Goal: Task Accomplishment & Management: Use online tool/utility

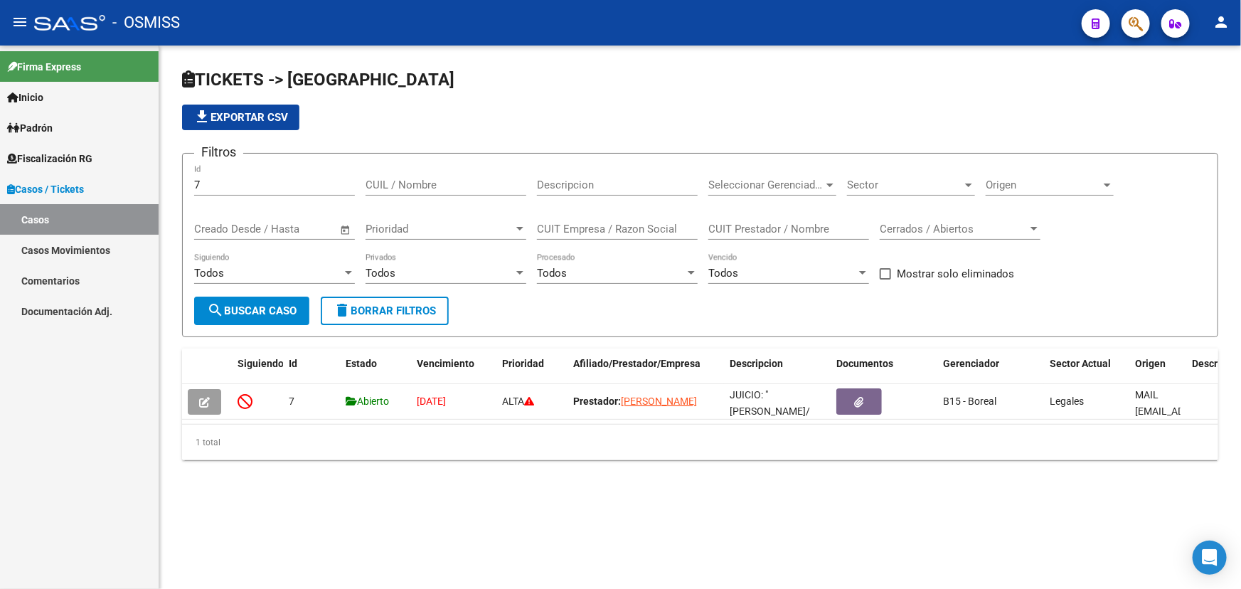
click at [1143, 25] on button "button" at bounding box center [1135, 23] width 28 height 28
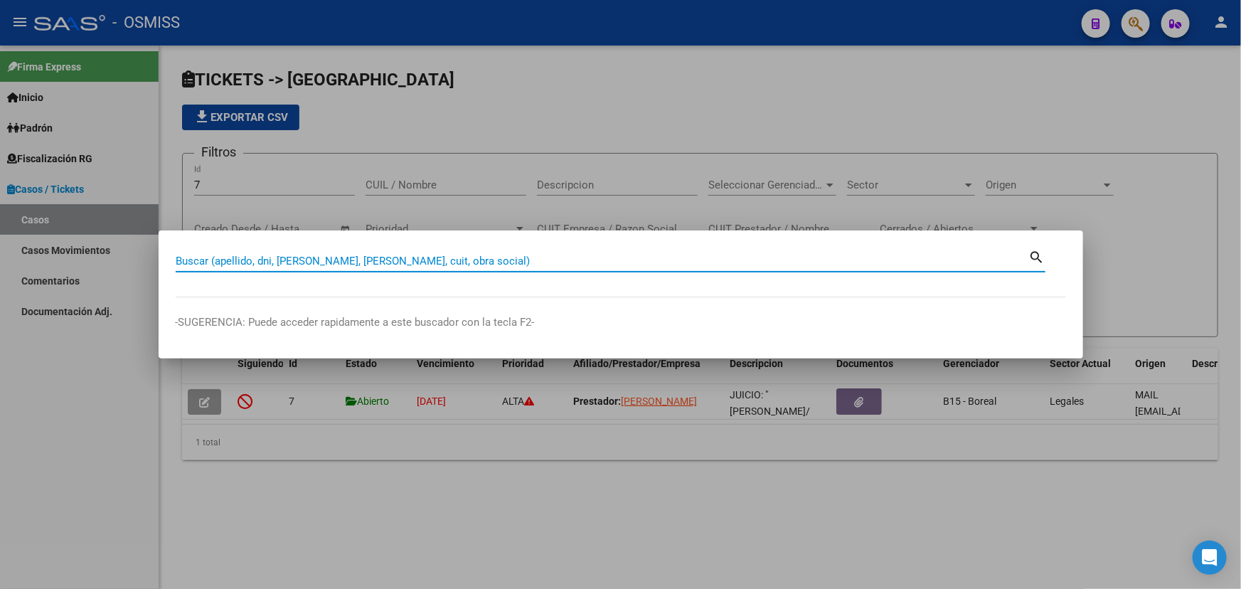
paste input "[PERSON_NAME]"
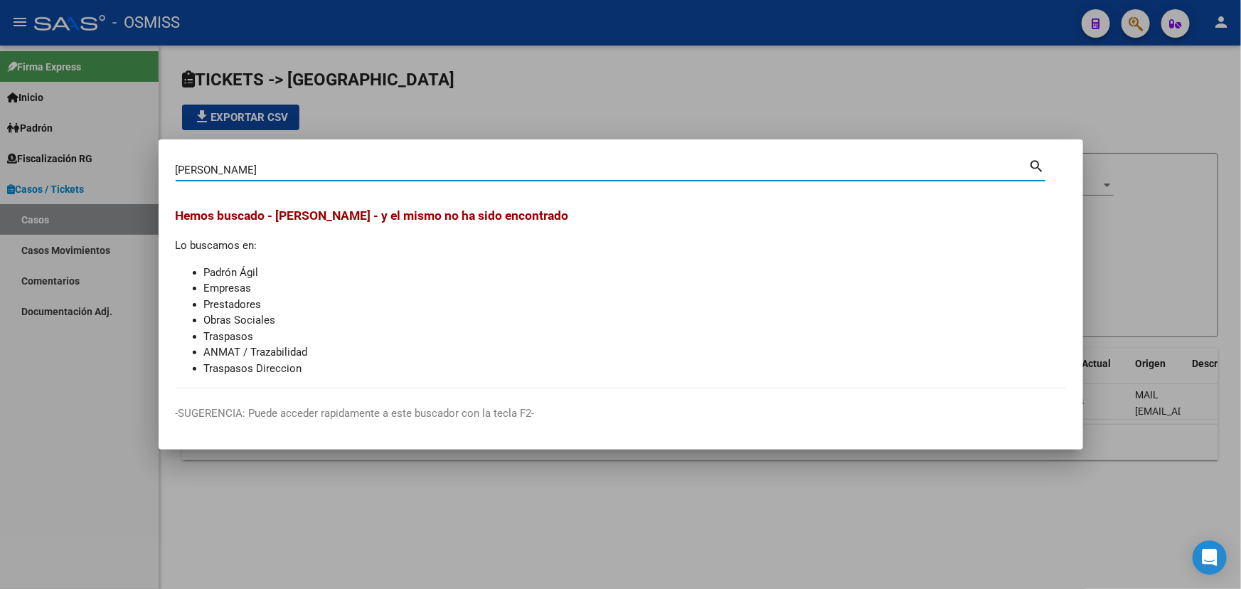
drag, startPoint x: 328, startPoint y: 170, endPoint x: 0, endPoint y: 176, distance: 327.9
click at [0, 175] on div "[PERSON_NAME] (apellido, dni, cuil, nro traspaso, cuit, obra social) search Hem…" at bounding box center [620, 294] width 1241 height 589
paste input "20441608455"
type input "20441608455"
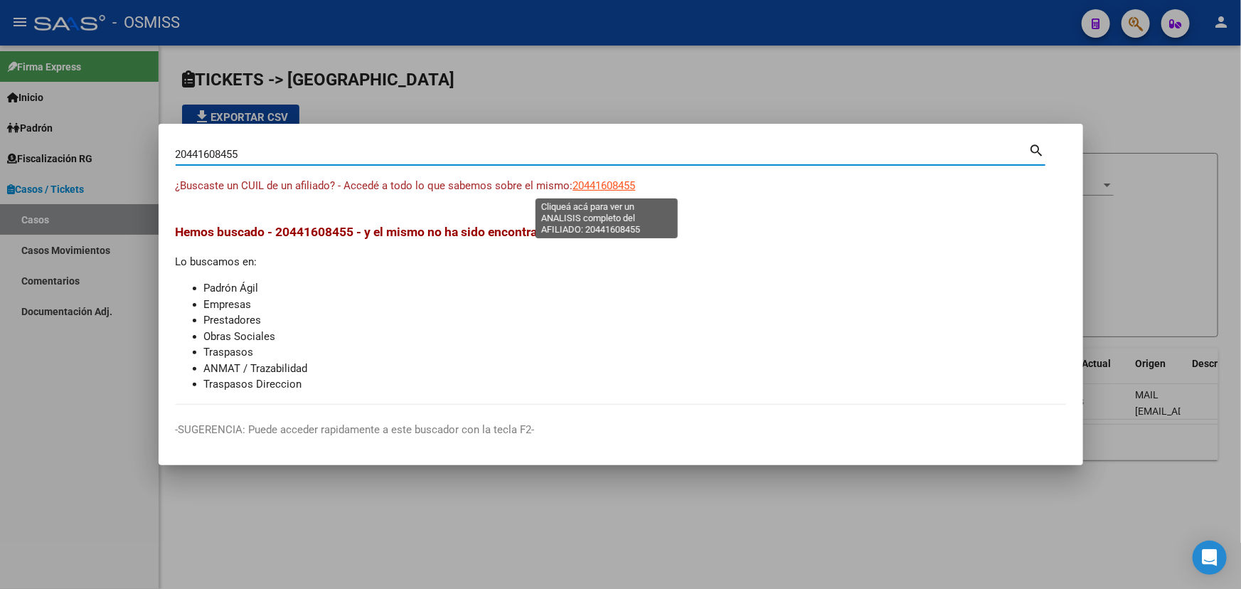
click at [604, 188] on span "20441608455" at bounding box center [604, 185] width 63 height 13
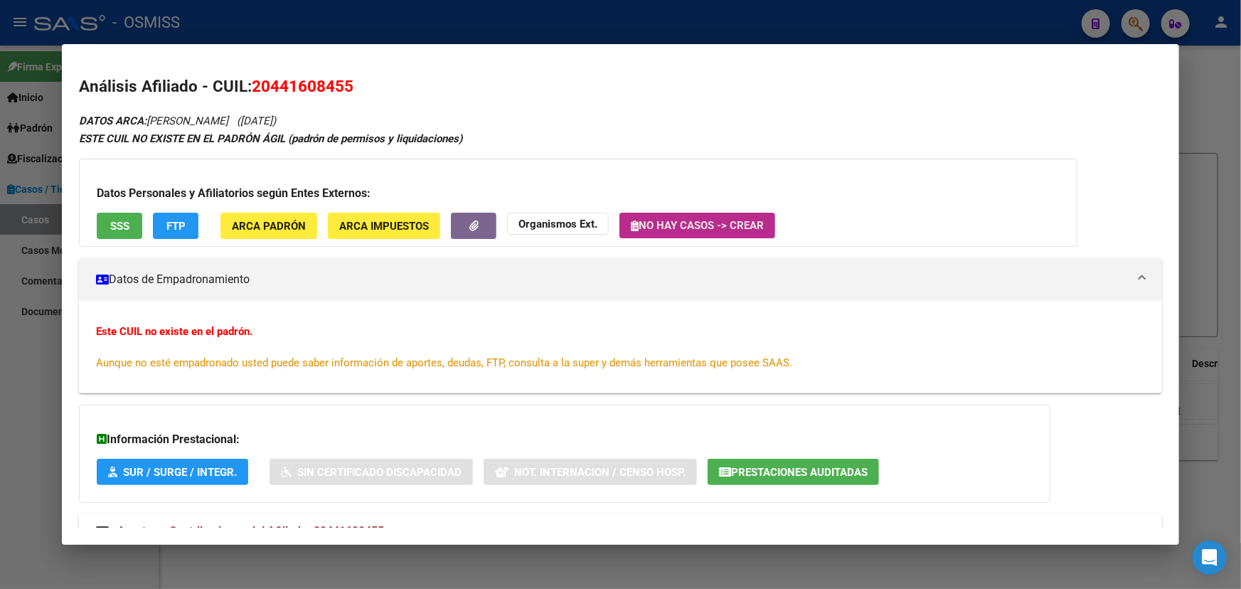
click at [681, 223] on span "No hay casos -> Crear" at bounding box center [697, 225] width 133 height 13
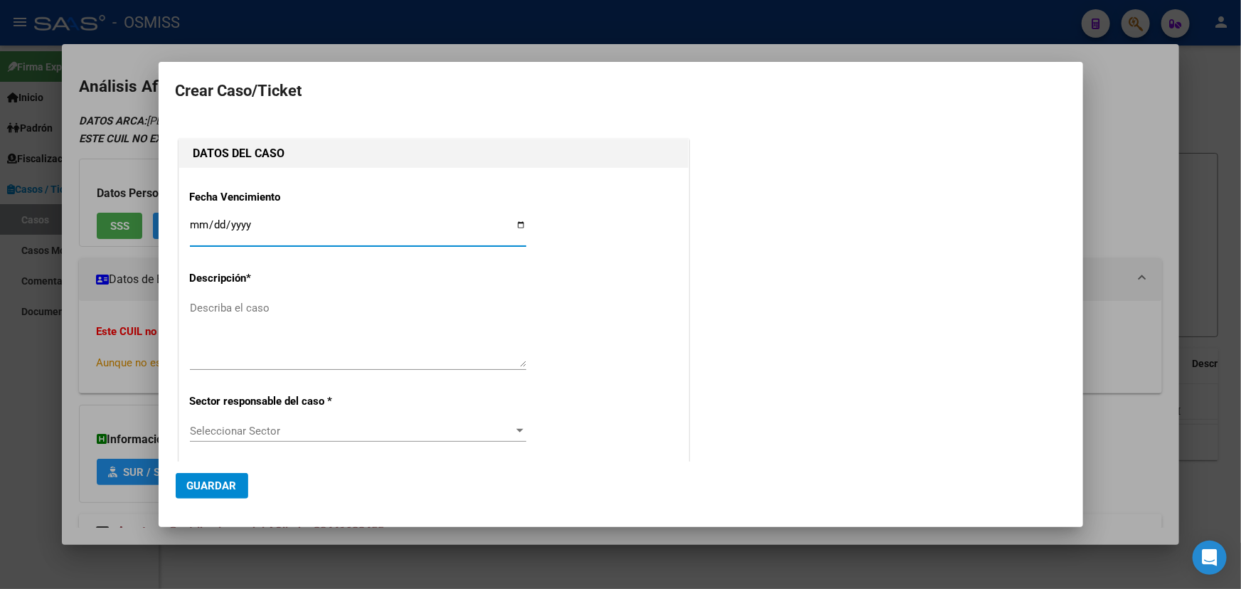
type input "20-44160845-5"
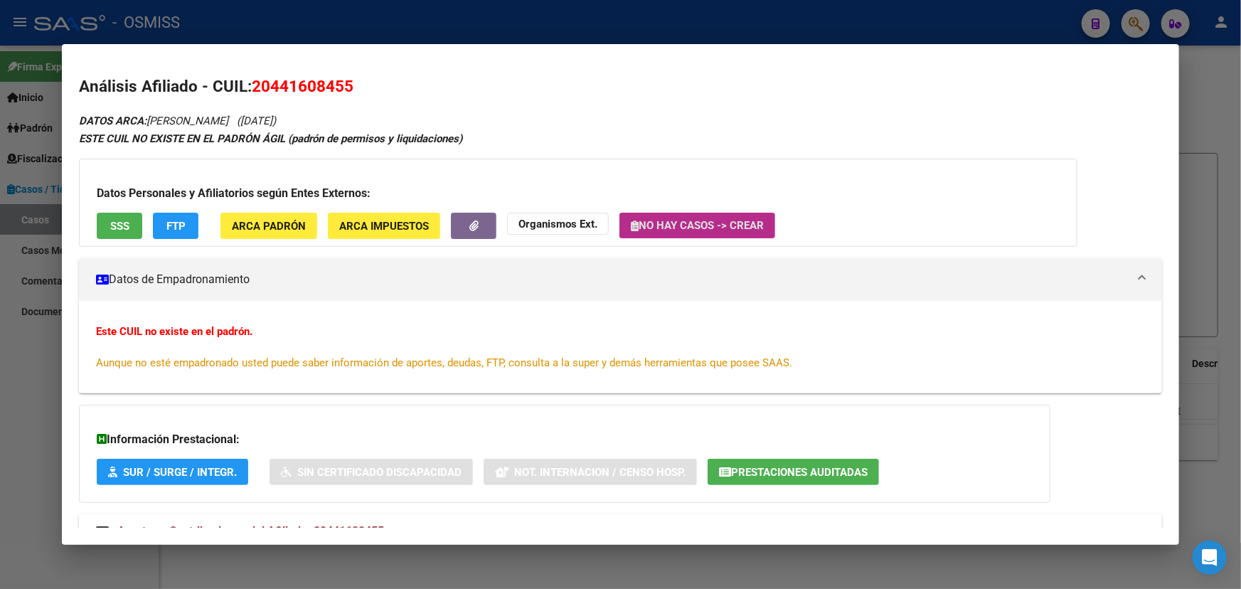
click at [570, 227] on strong "Organismos Ext." at bounding box center [557, 224] width 79 height 13
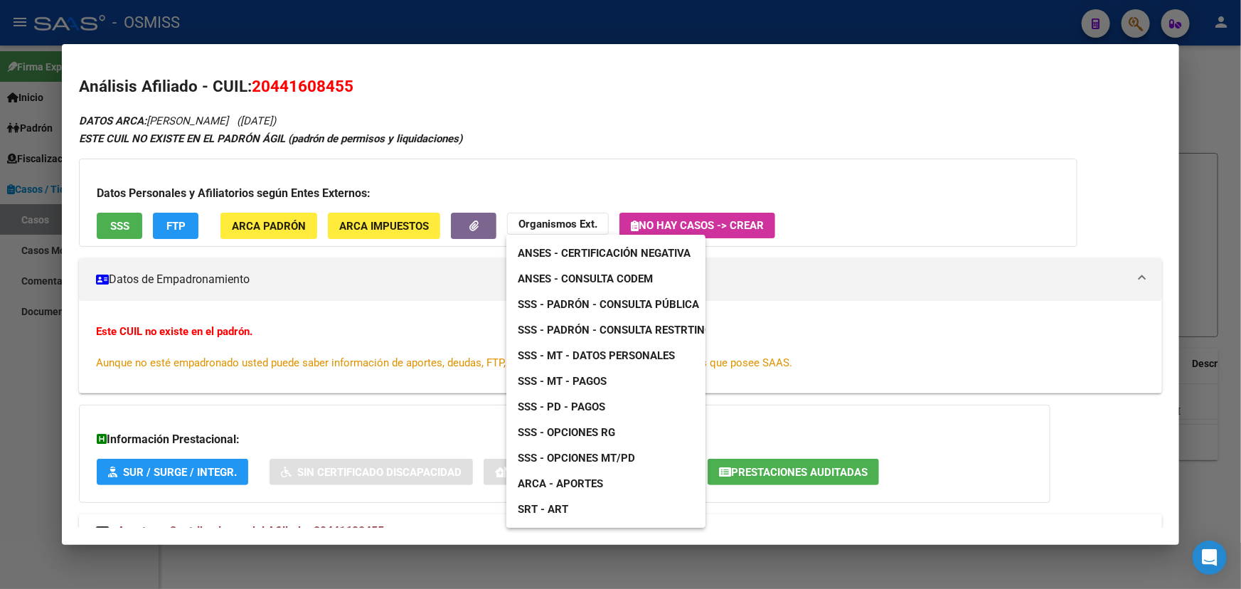
click at [568, 383] on span "SSS - MT - Pagos" at bounding box center [562, 381] width 89 height 13
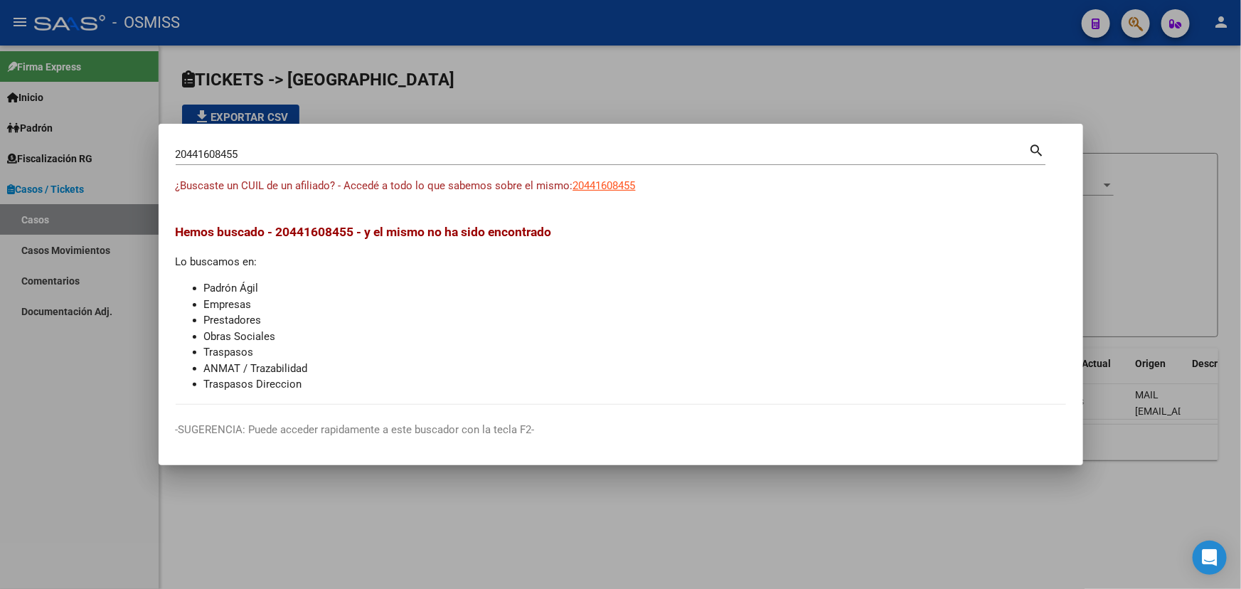
click at [270, 152] on input "20441608455" at bounding box center [602, 154] width 853 height 13
drag, startPoint x: 272, startPoint y: 225, endPoint x: 388, endPoint y: 228, distance: 115.9
click at [387, 228] on span "Hemos buscado - 20441608455 - y el mismo no ha sido encontrado" at bounding box center [364, 232] width 376 height 14
drag, startPoint x: 583, startPoint y: 242, endPoint x: 600, endPoint y: 201, distance: 44.0
click at [584, 241] on div "Hemos buscado - 20441608455 - y el mismo no ha sido encontrado Lo buscamos en: …" at bounding box center [621, 308] width 890 height 170
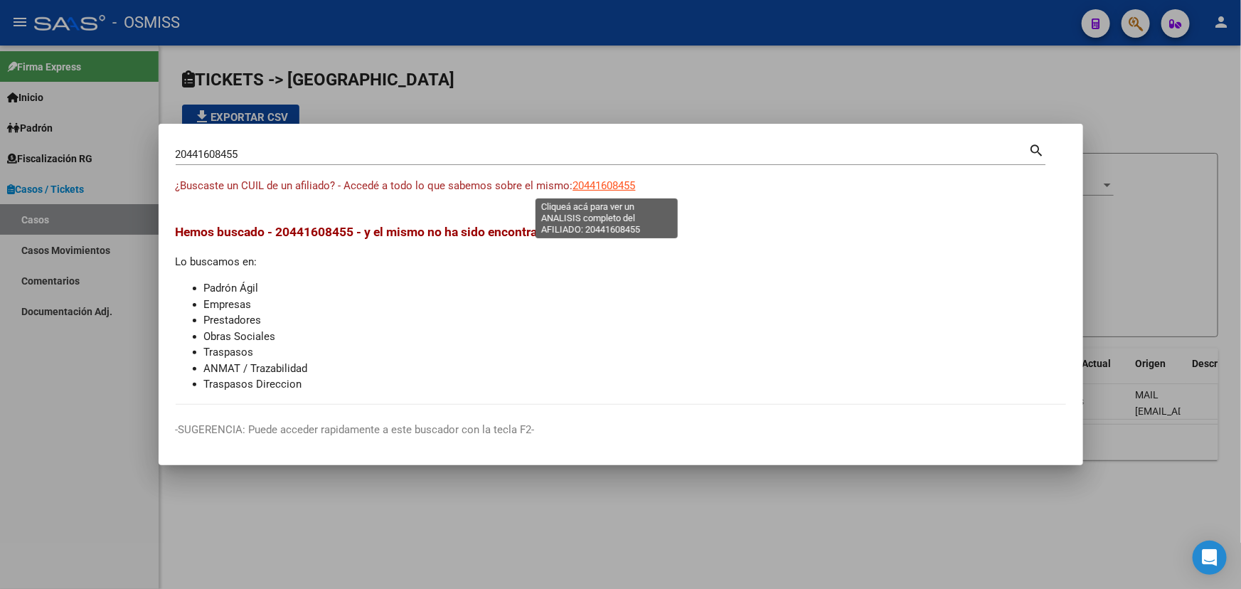
click at [604, 179] on span "20441608455" at bounding box center [604, 185] width 63 height 13
